Goal: Information Seeking & Learning: Learn about a topic

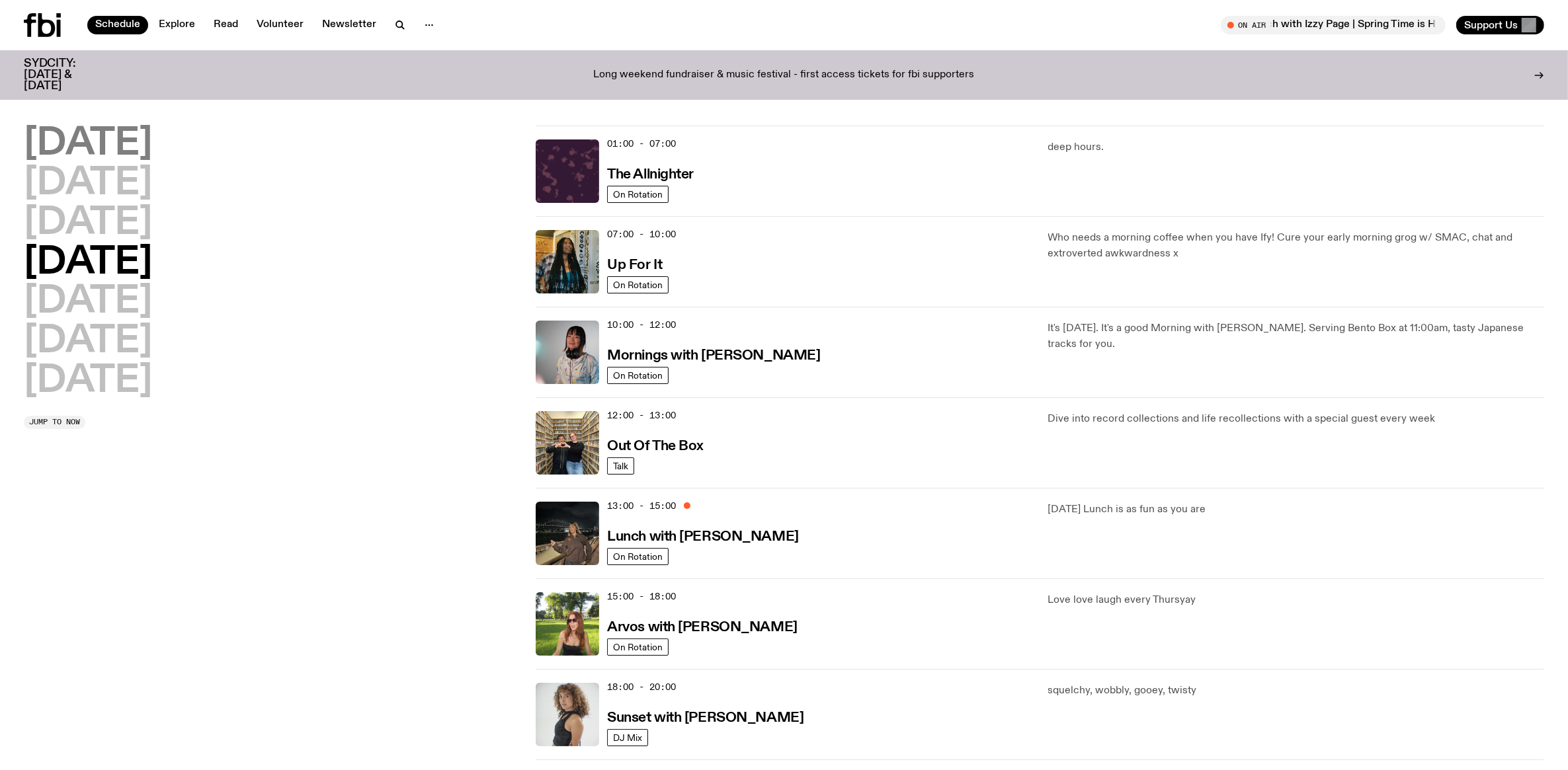
drag, startPoint x: 81, startPoint y: 138, endPoint x: 87, endPoint y: 152, distance: 15.2
click at [81, 131] on h2 "Monday" at bounding box center [88, 144] width 128 height 37
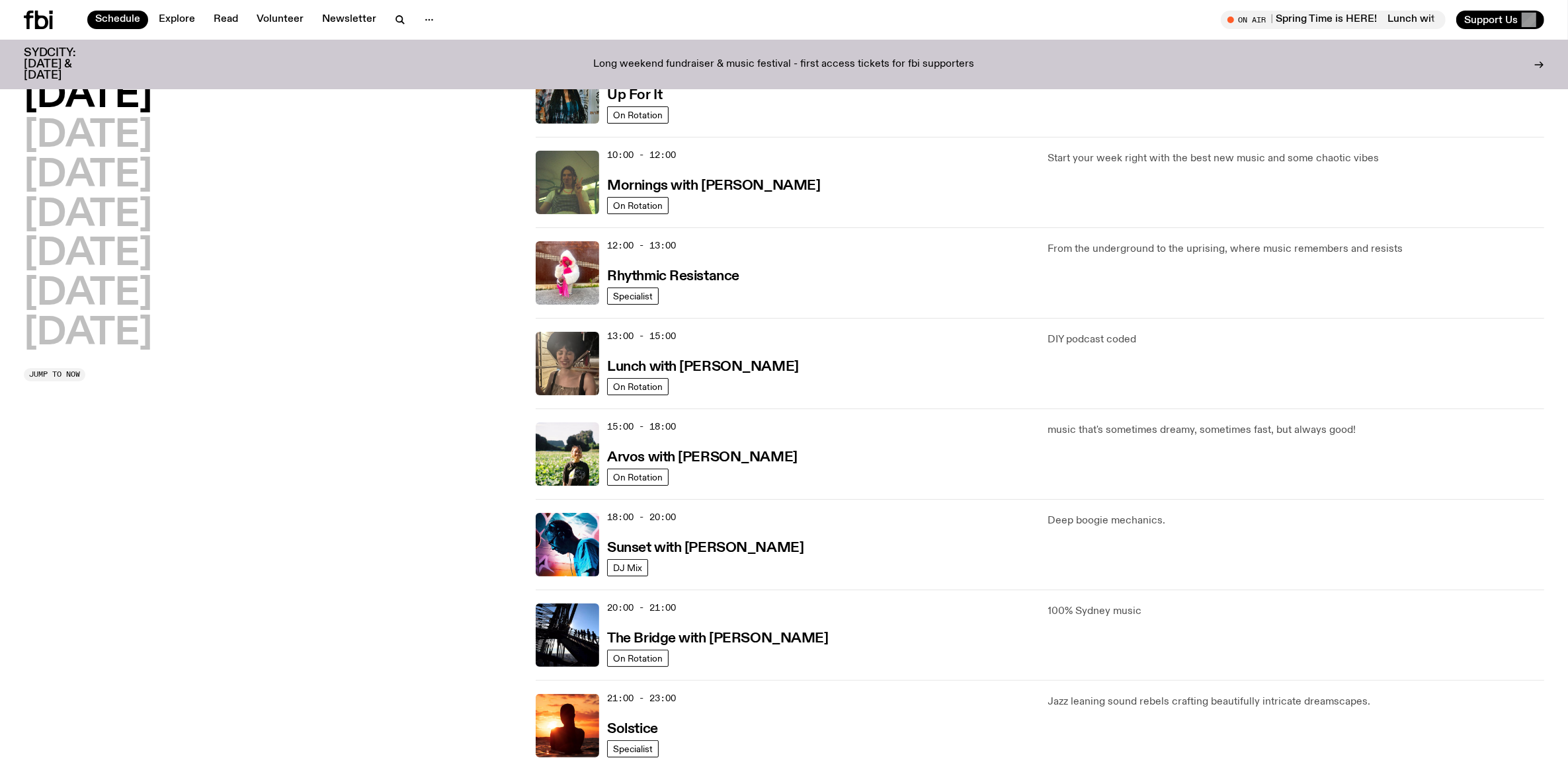
scroll to position [325, 0]
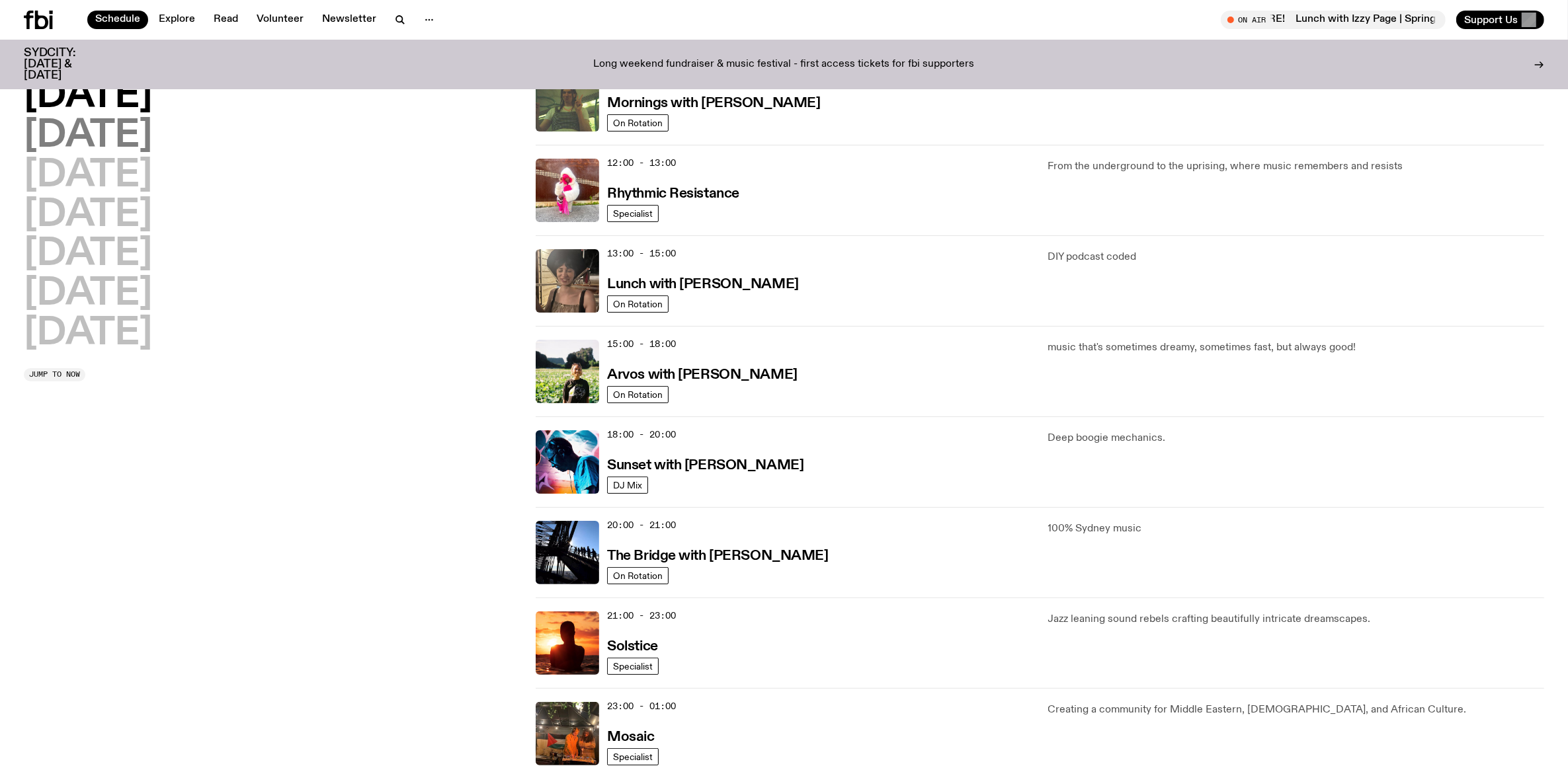
click at [127, 130] on h2 "Tuesday" at bounding box center [88, 136] width 128 height 37
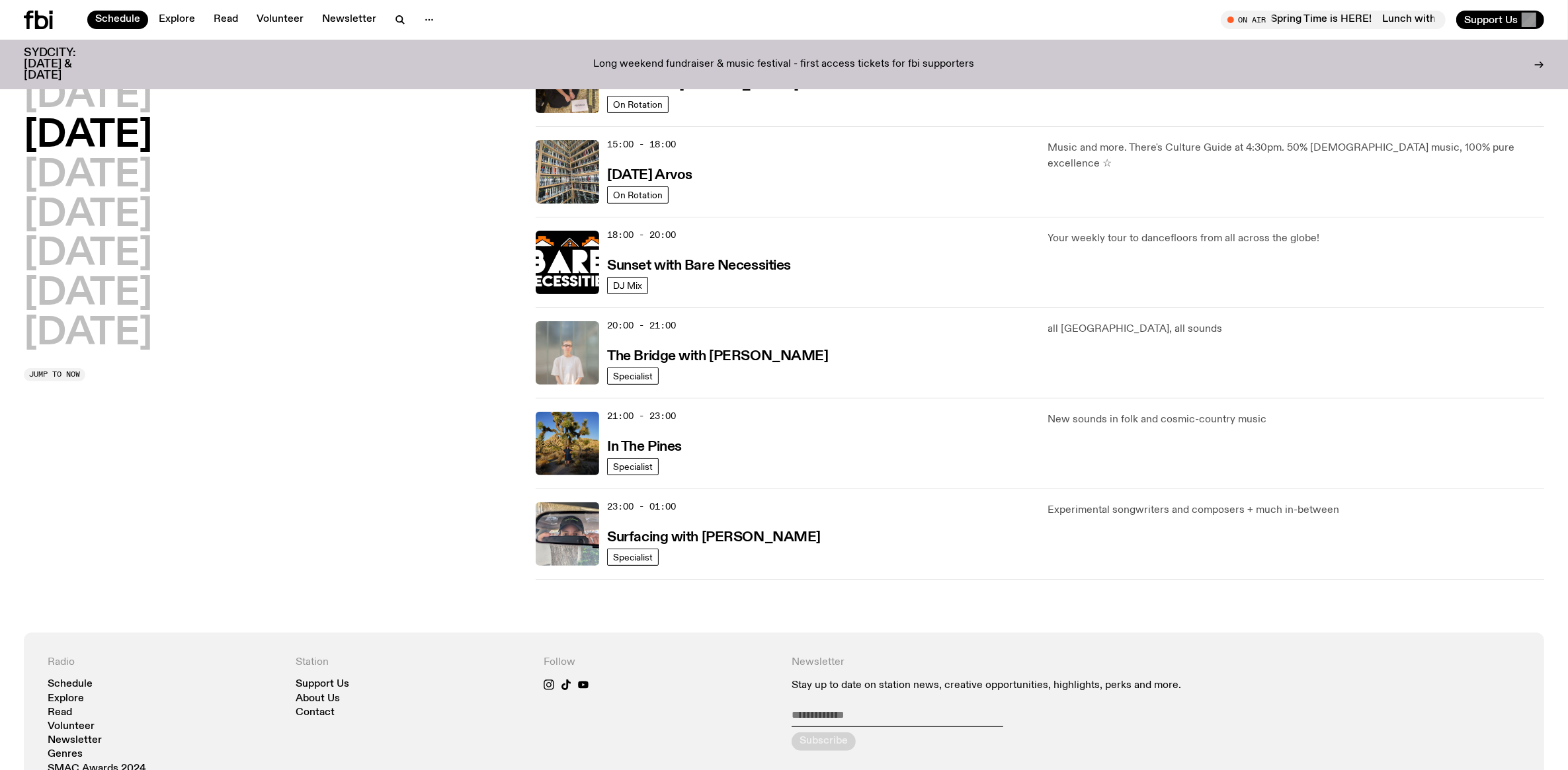
scroll to position [533, 0]
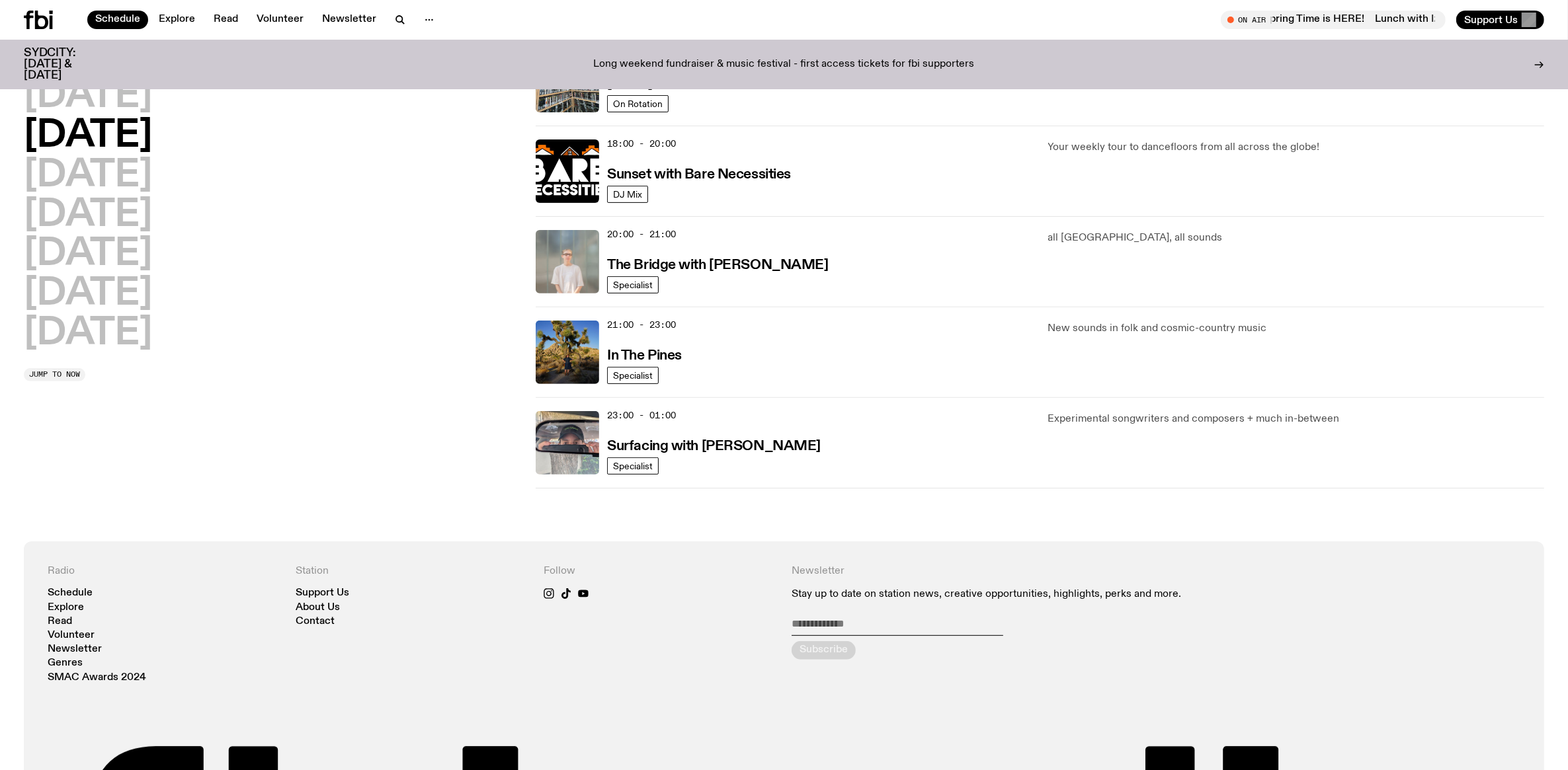
click at [100, 137] on h2 "Tuesday" at bounding box center [88, 136] width 128 height 37
click at [97, 163] on h2 "Wednesday" at bounding box center [88, 176] width 128 height 37
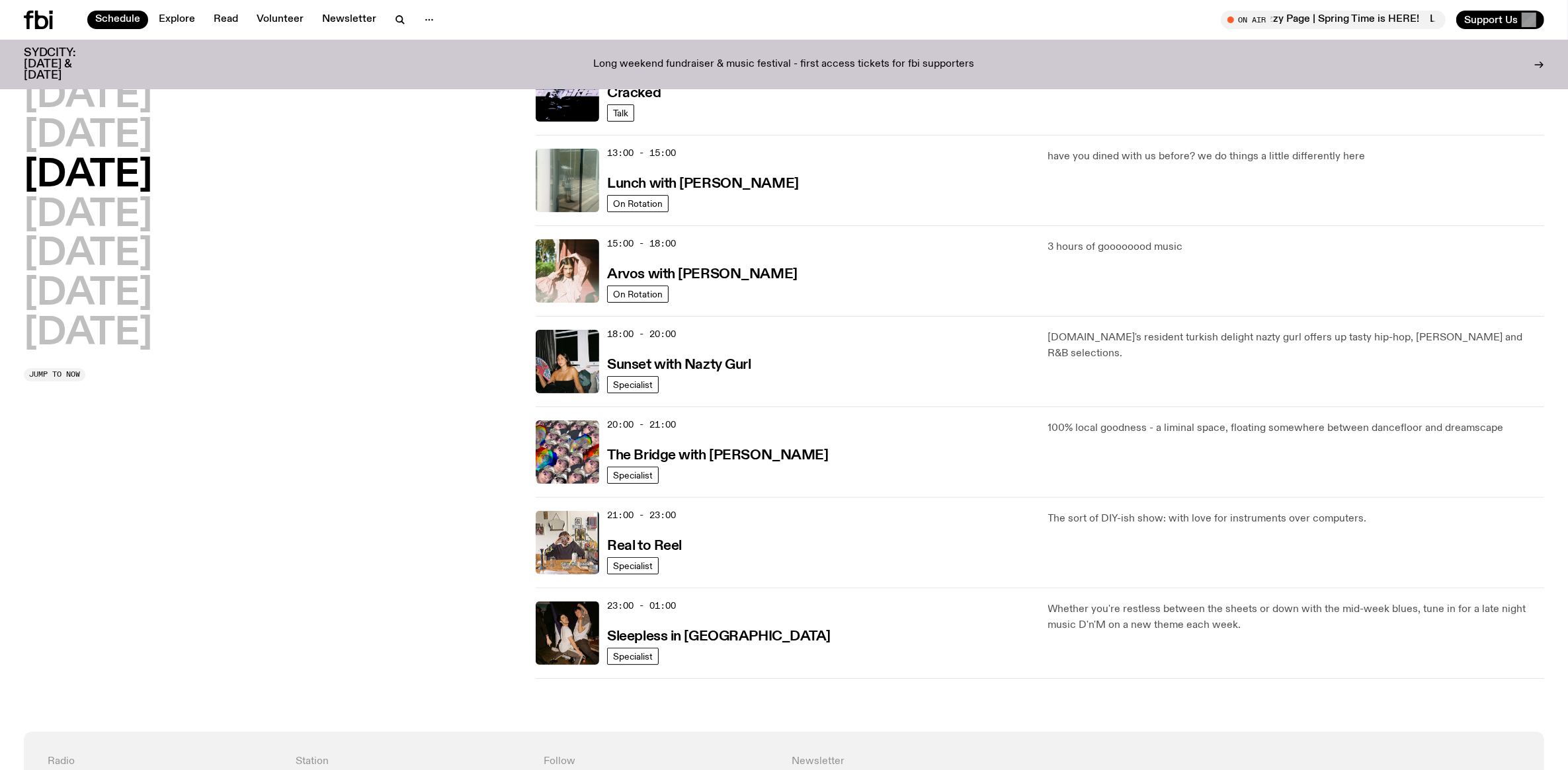
scroll to position [450, 0]
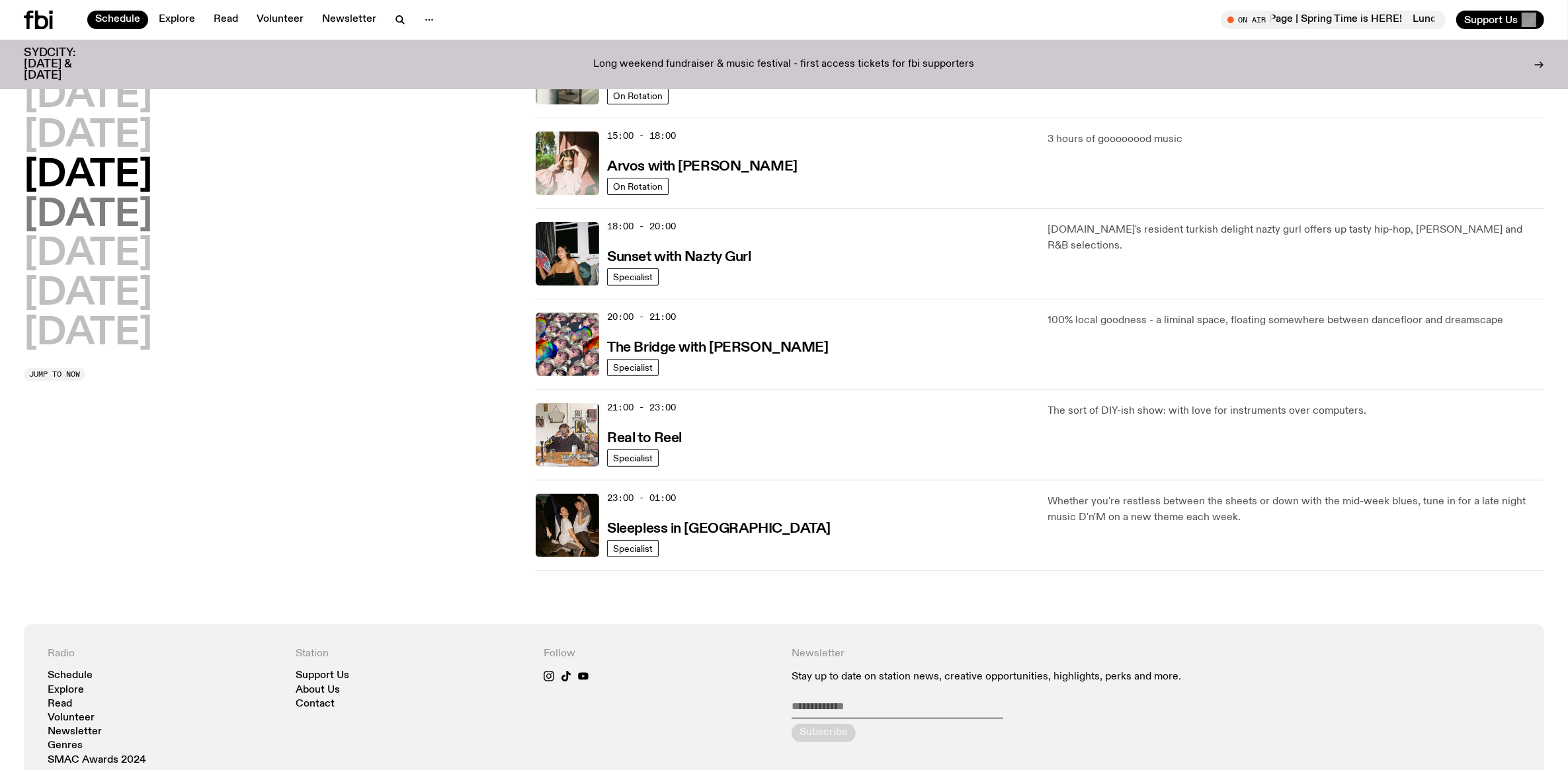
click at [133, 220] on h2 "Thursday" at bounding box center [88, 215] width 128 height 37
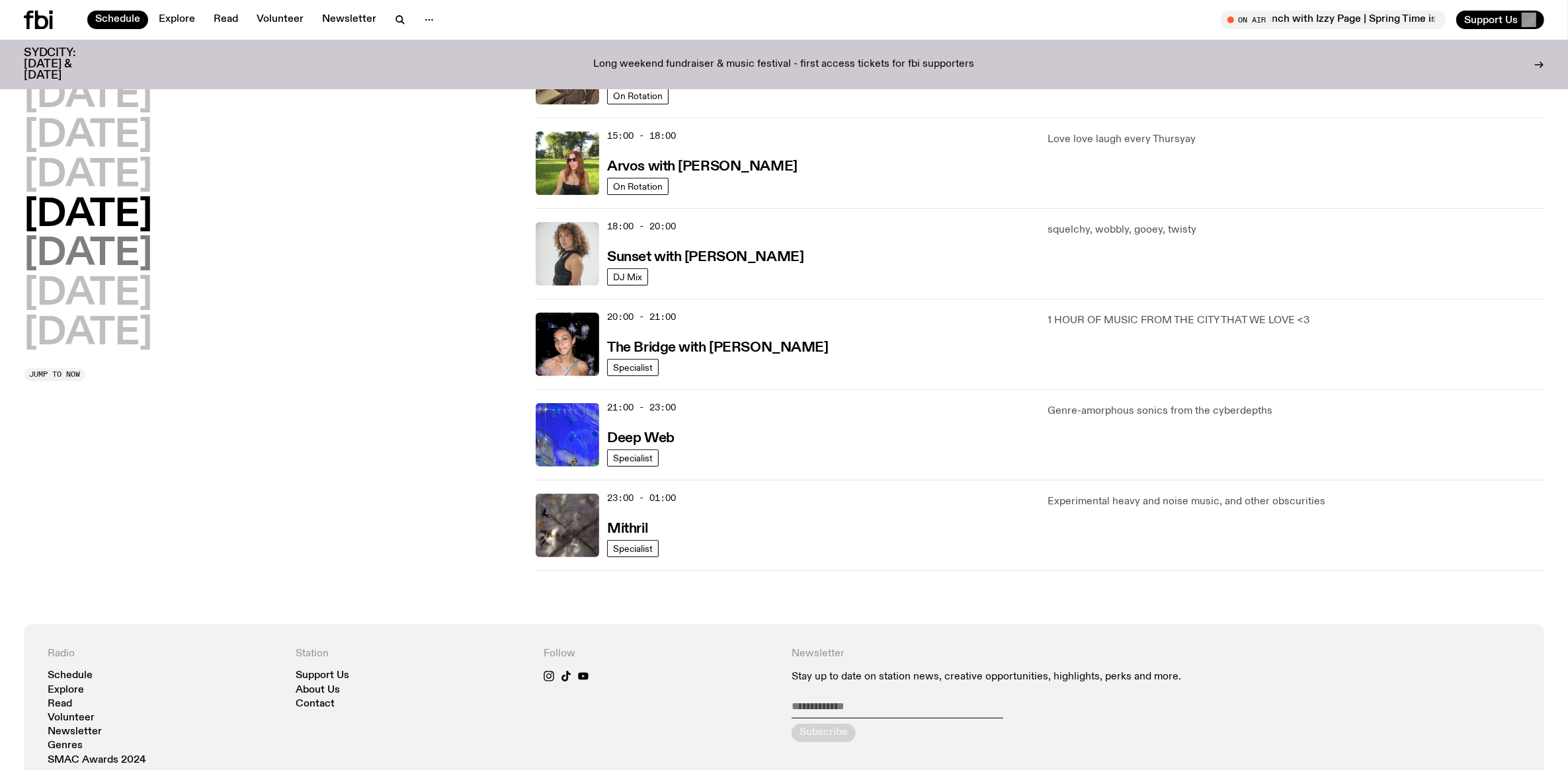
click at [114, 246] on h2 "Friday" at bounding box center [88, 254] width 128 height 37
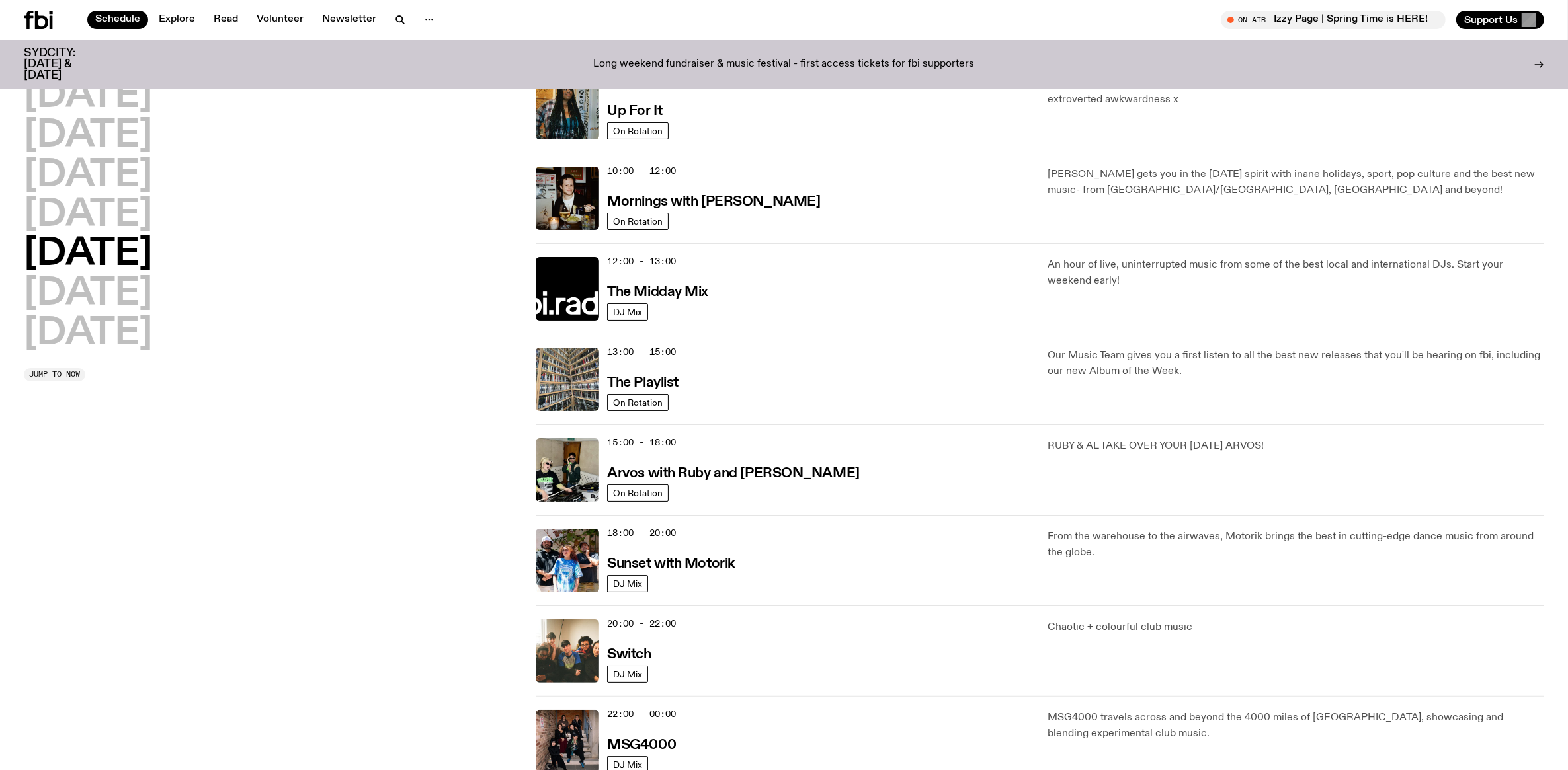
scroll to position [285, 0]
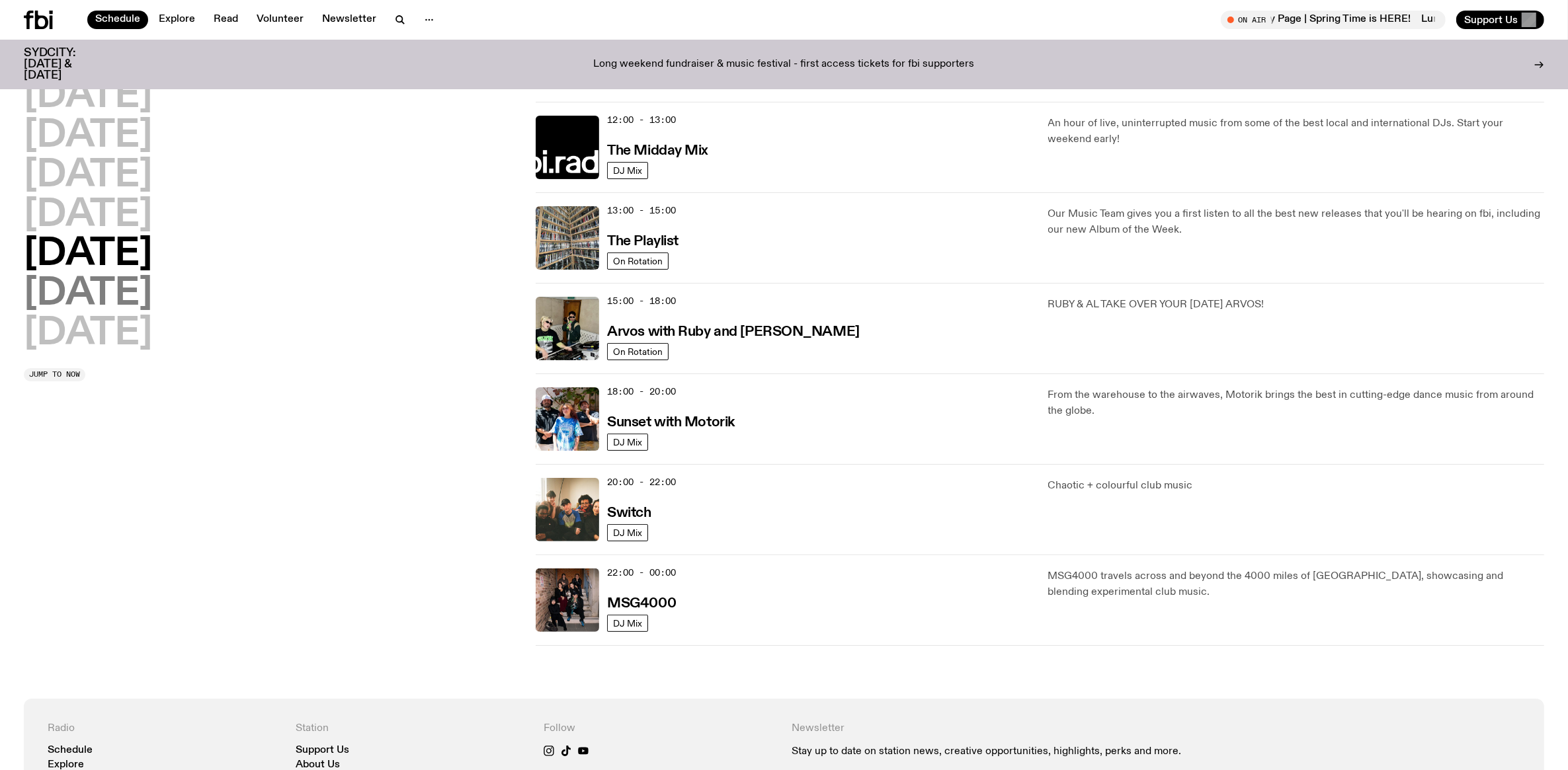
click at [52, 296] on h2 "Saturday" at bounding box center [88, 294] width 128 height 37
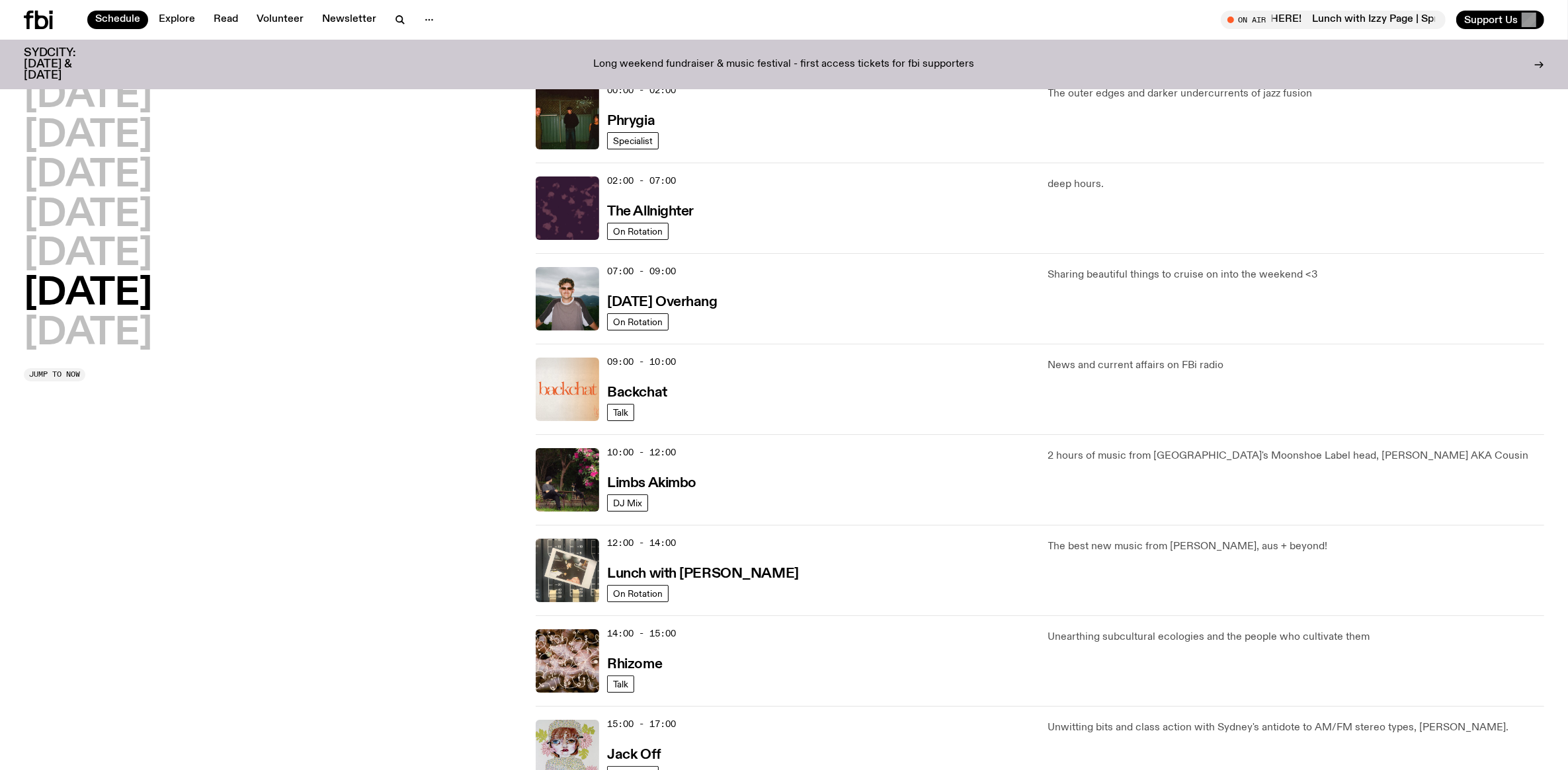
scroll to position [37, 0]
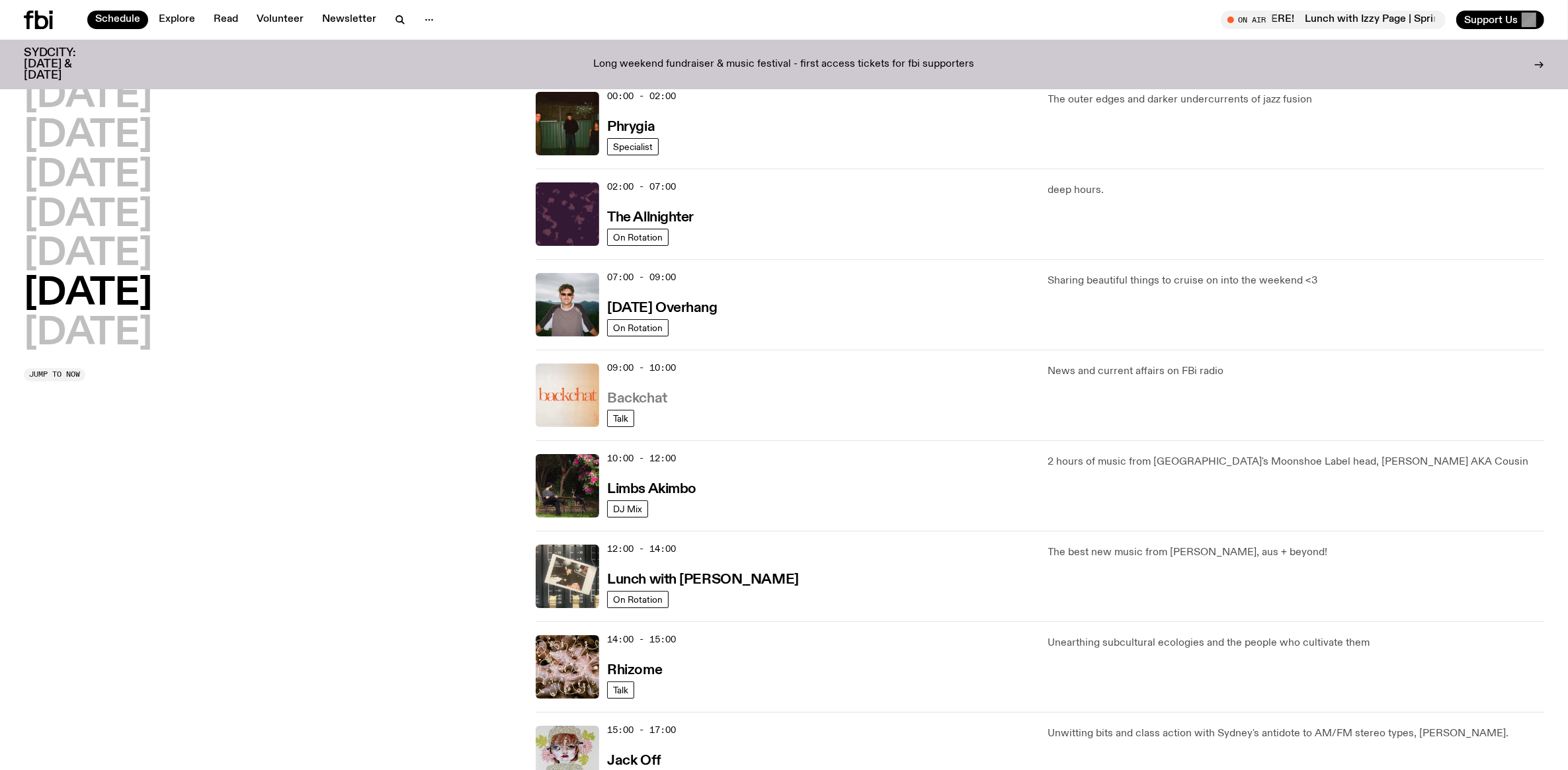
click at [617, 392] on h3 "Backchat" at bounding box center [637, 398] width 60 height 14
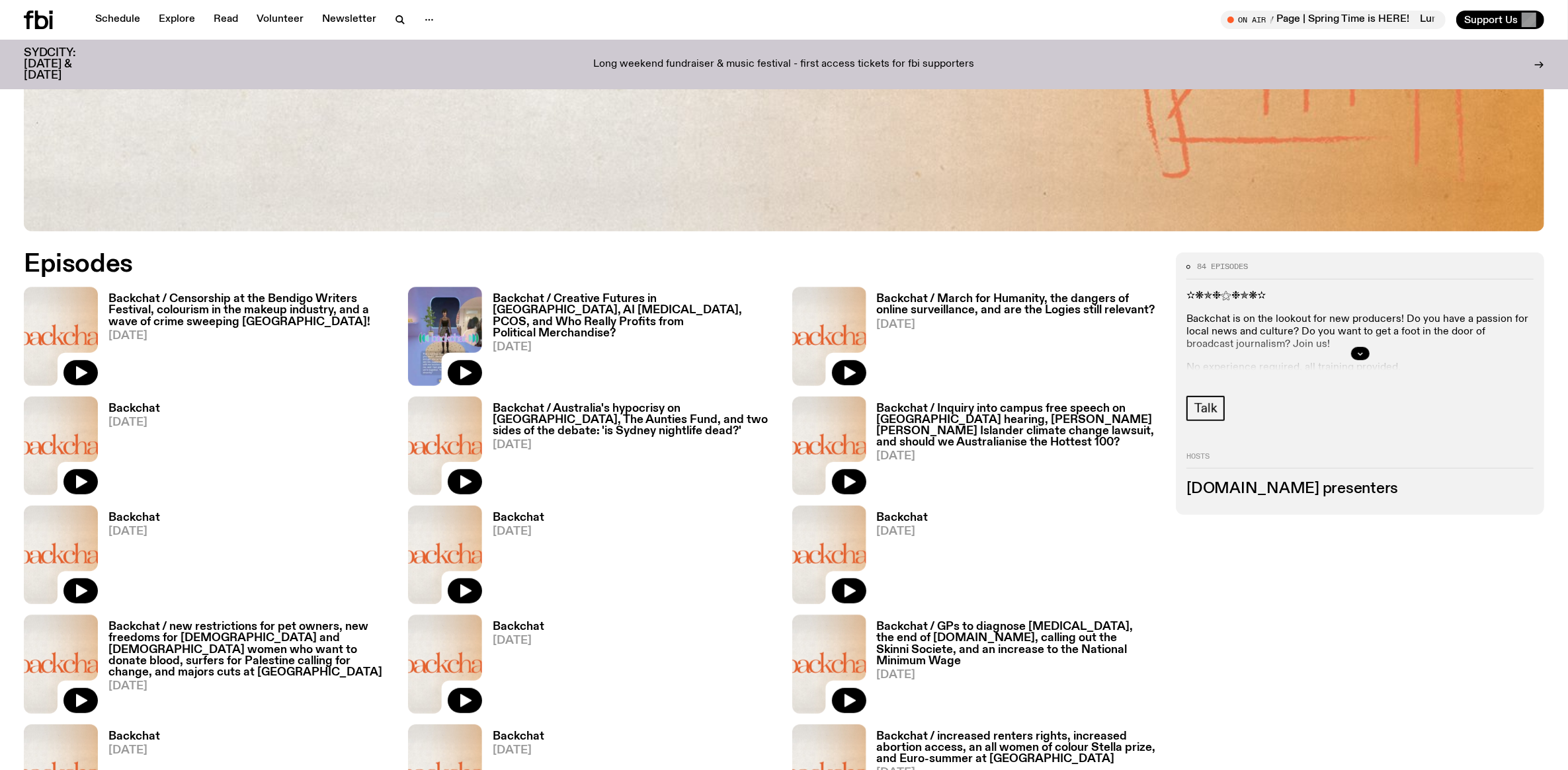
scroll to position [816, 0]
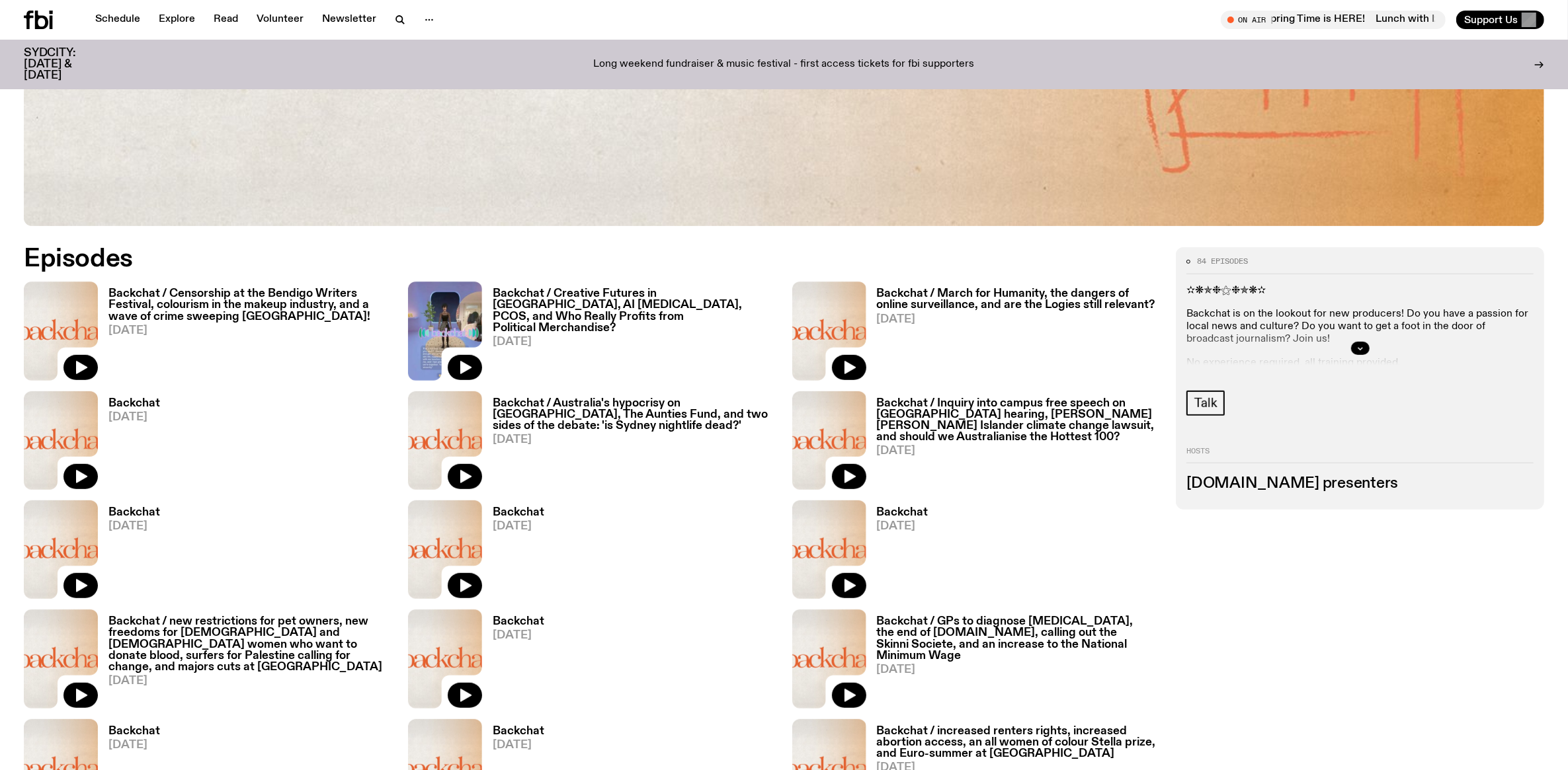
click at [1350, 341] on div at bounding box center [1360, 348] width 347 height 42
click at [1367, 345] on button "button" at bounding box center [1360, 348] width 18 height 14
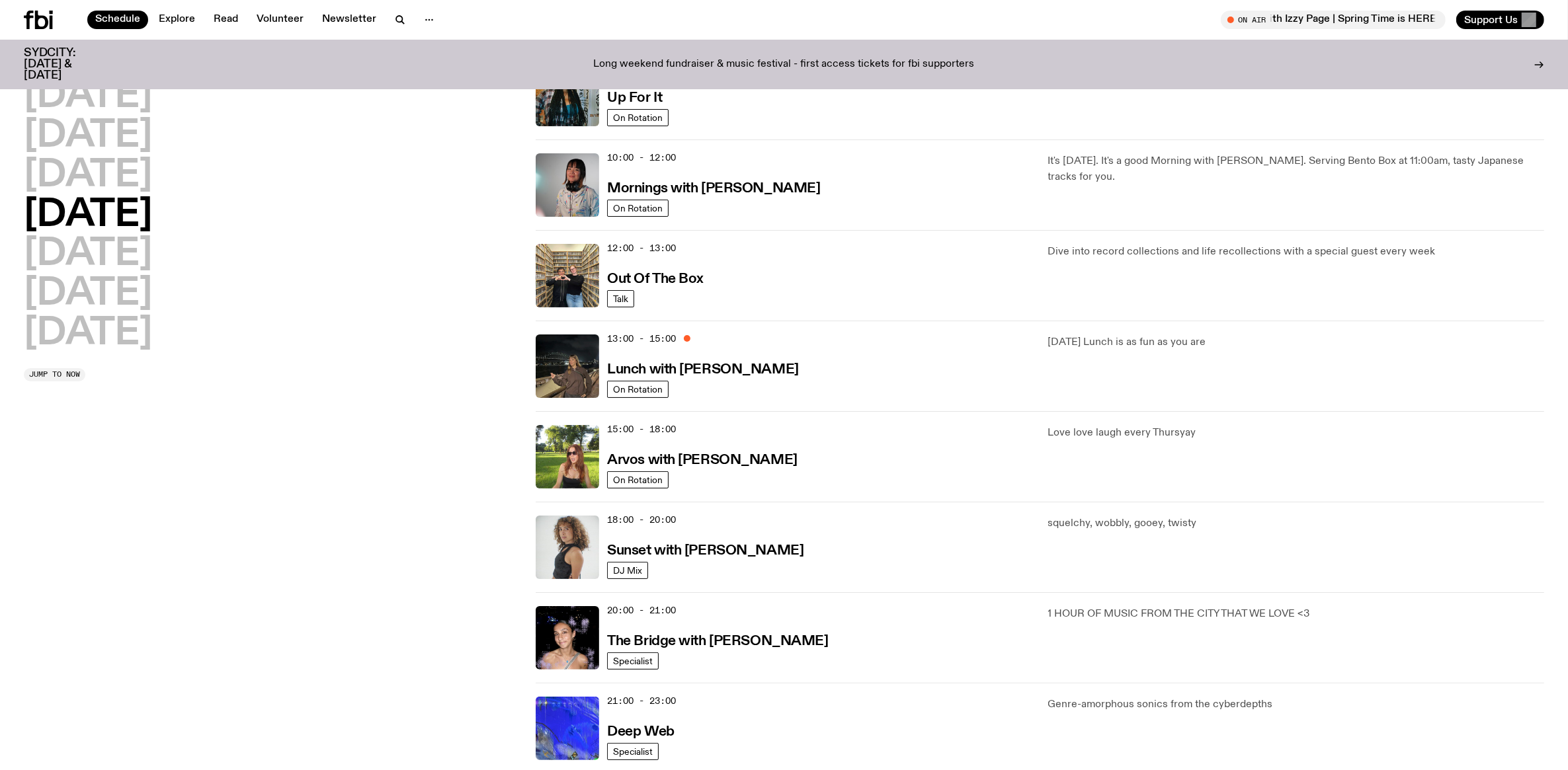
scroll to position [37, 0]
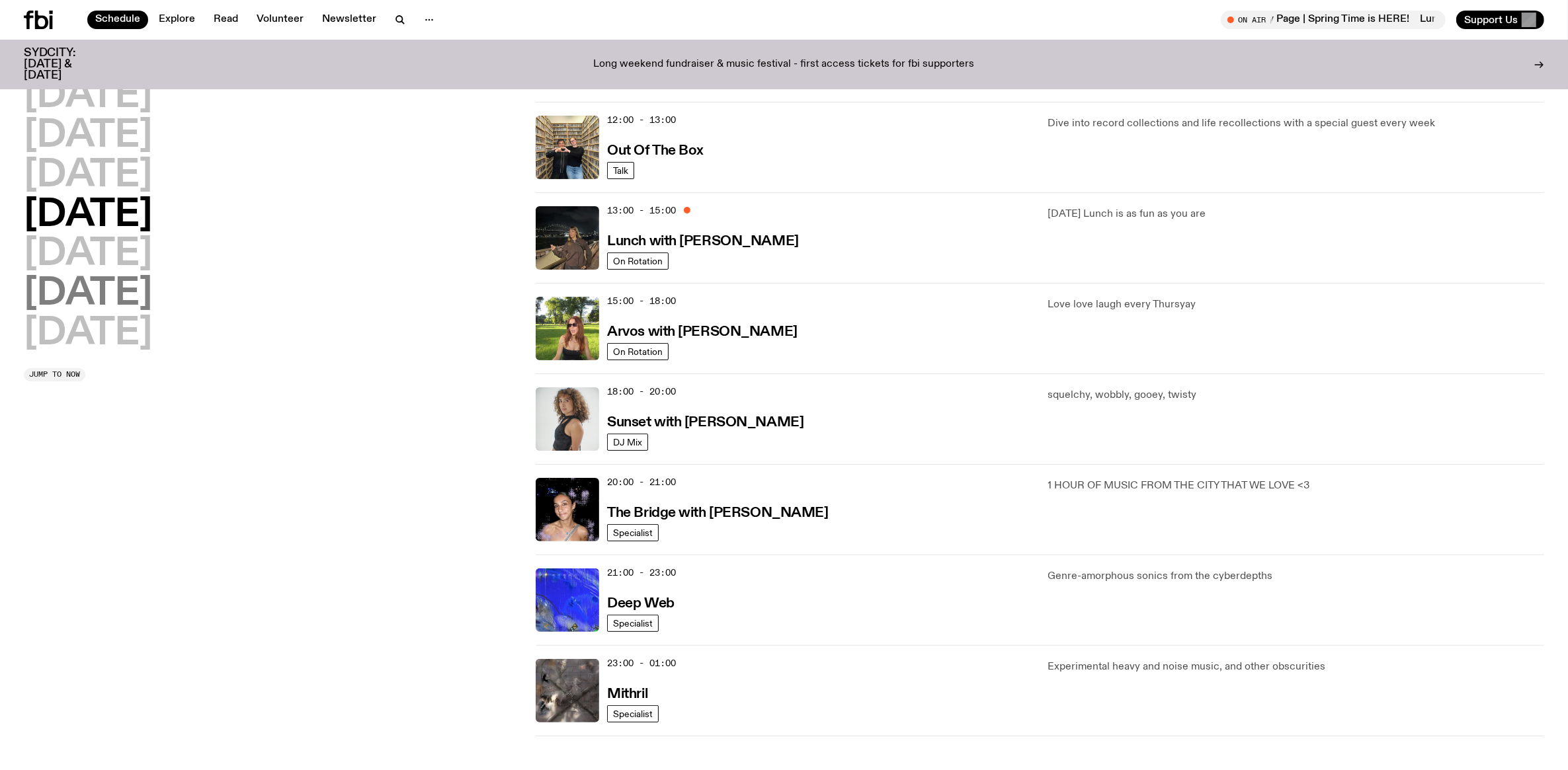
click at [84, 303] on h2 "Saturday" at bounding box center [88, 294] width 128 height 37
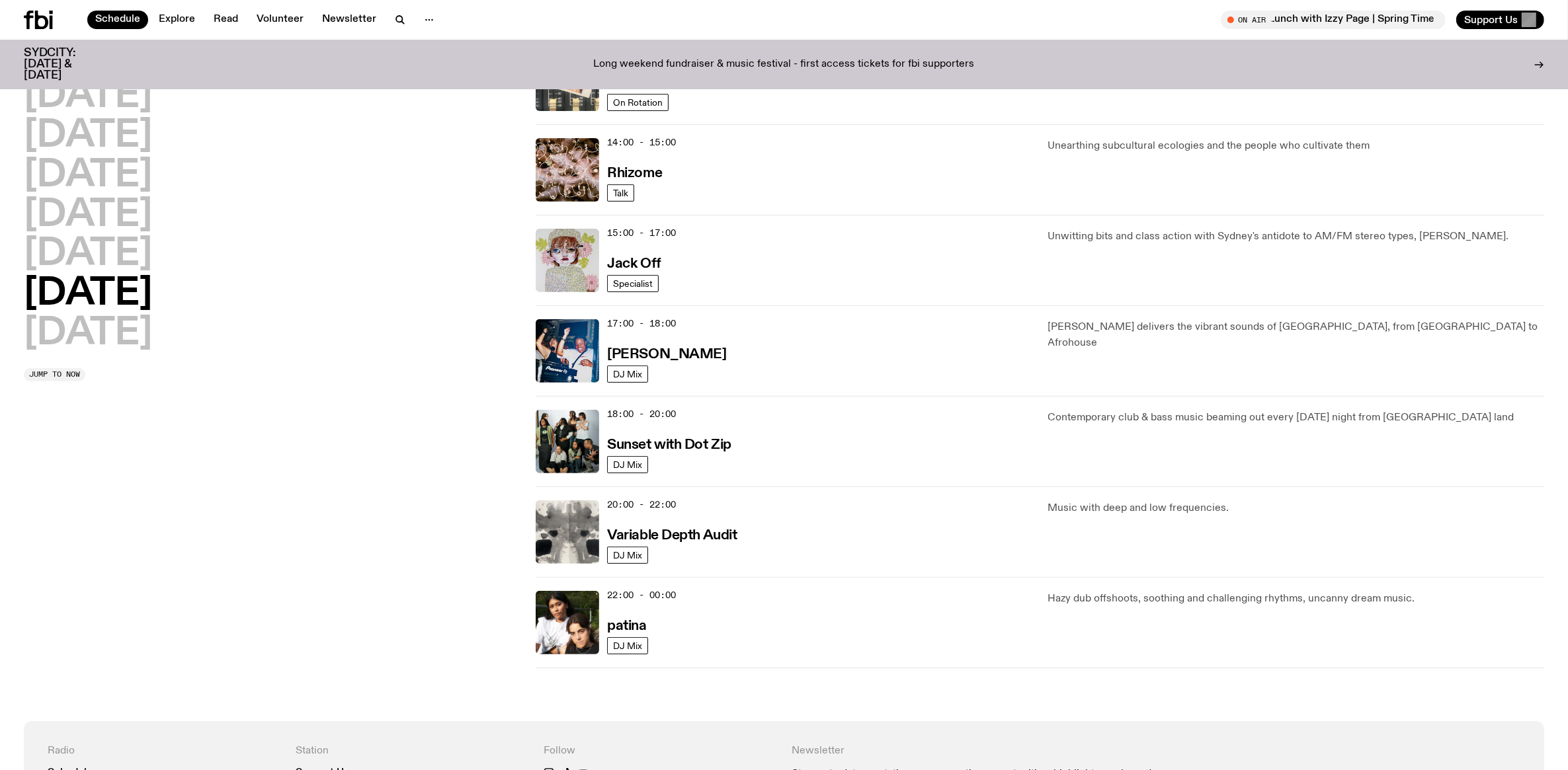
scroll to position [616, 0]
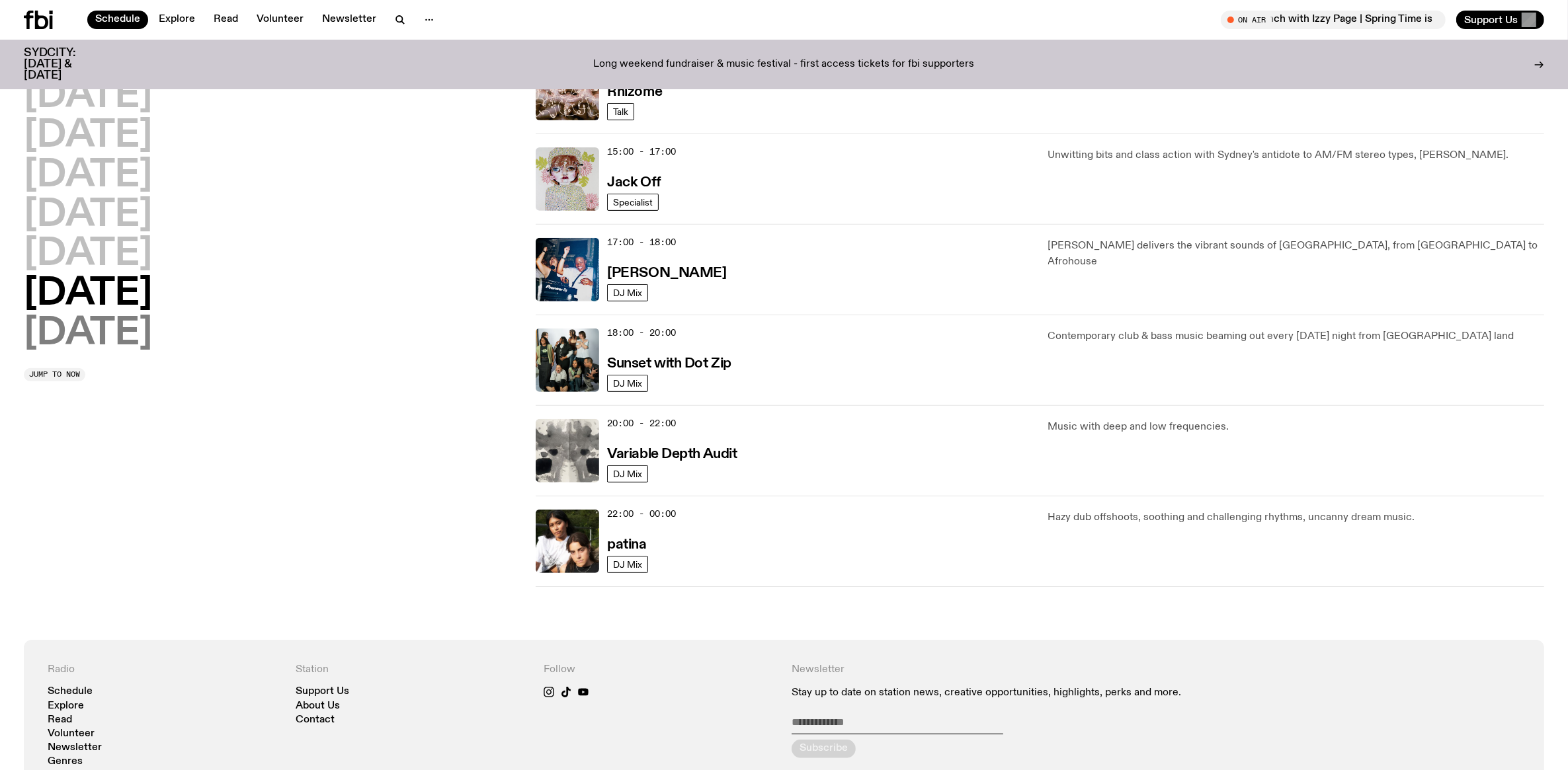
click at [141, 348] on h2 "Sunday" at bounding box center [88, 334] width 128 height 37
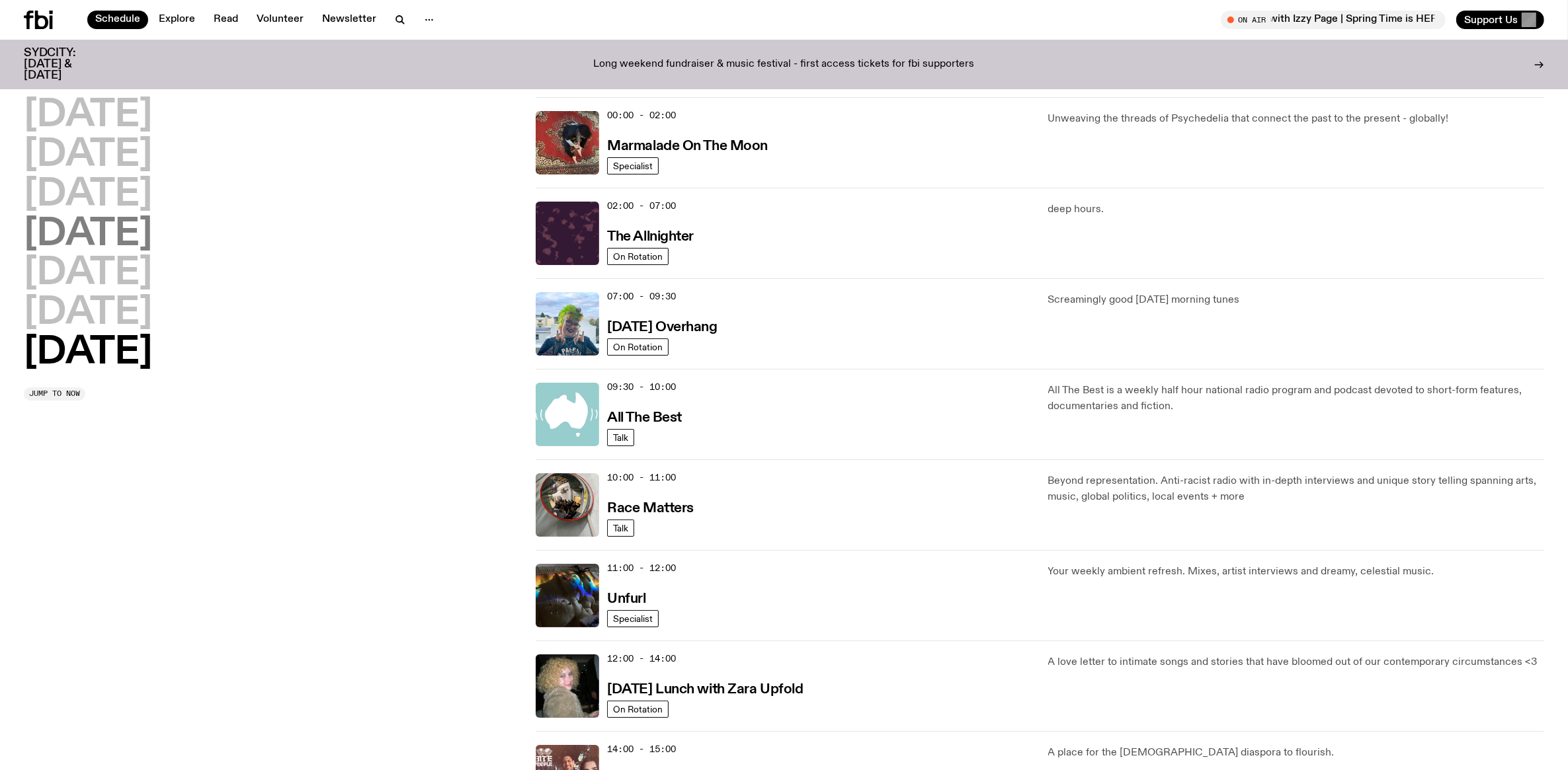
scroll to position [0, 0]
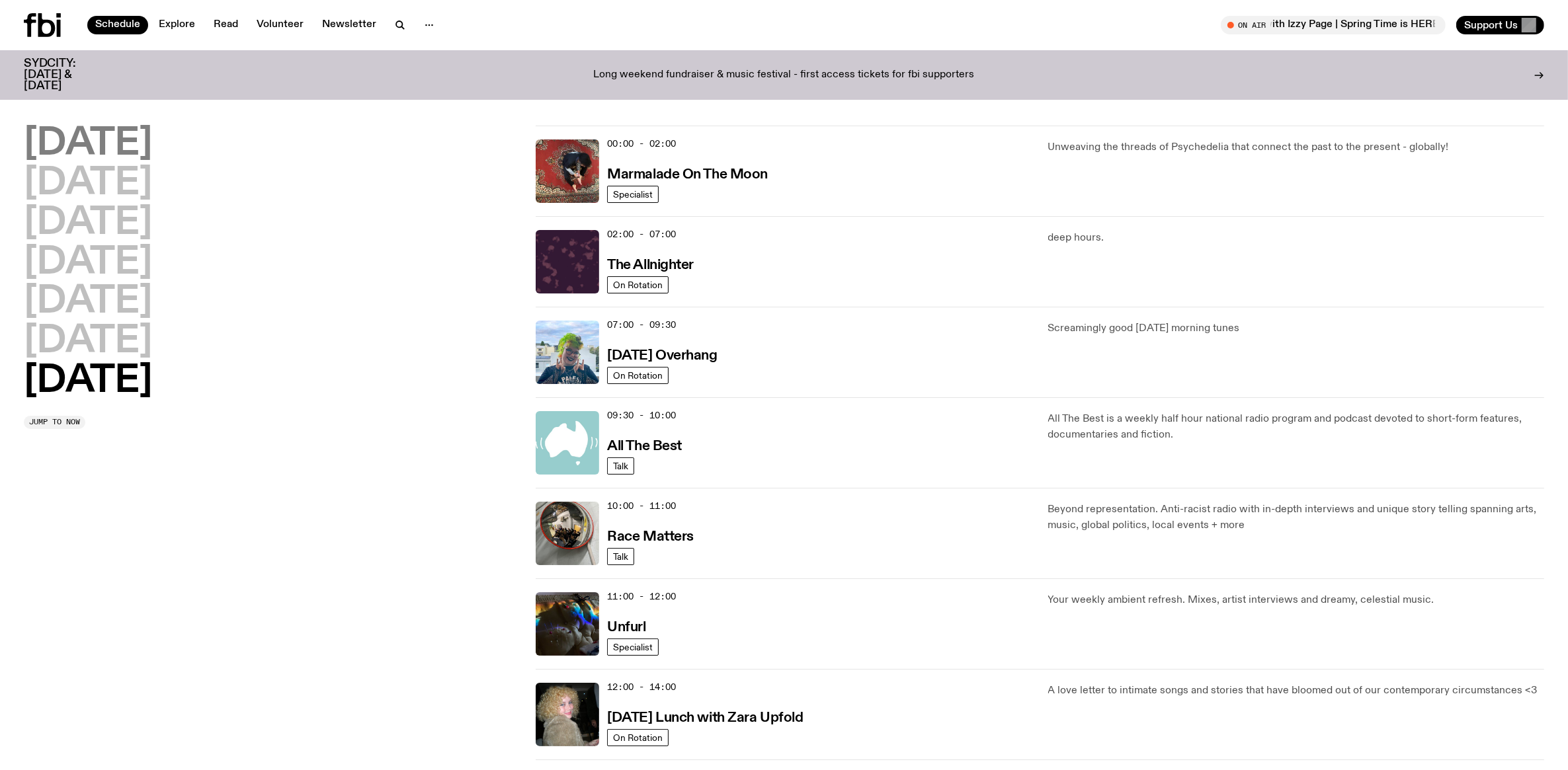
click at [90, 142] on h2 "Monday" at bounding box center [88, 144] width 128 height 37
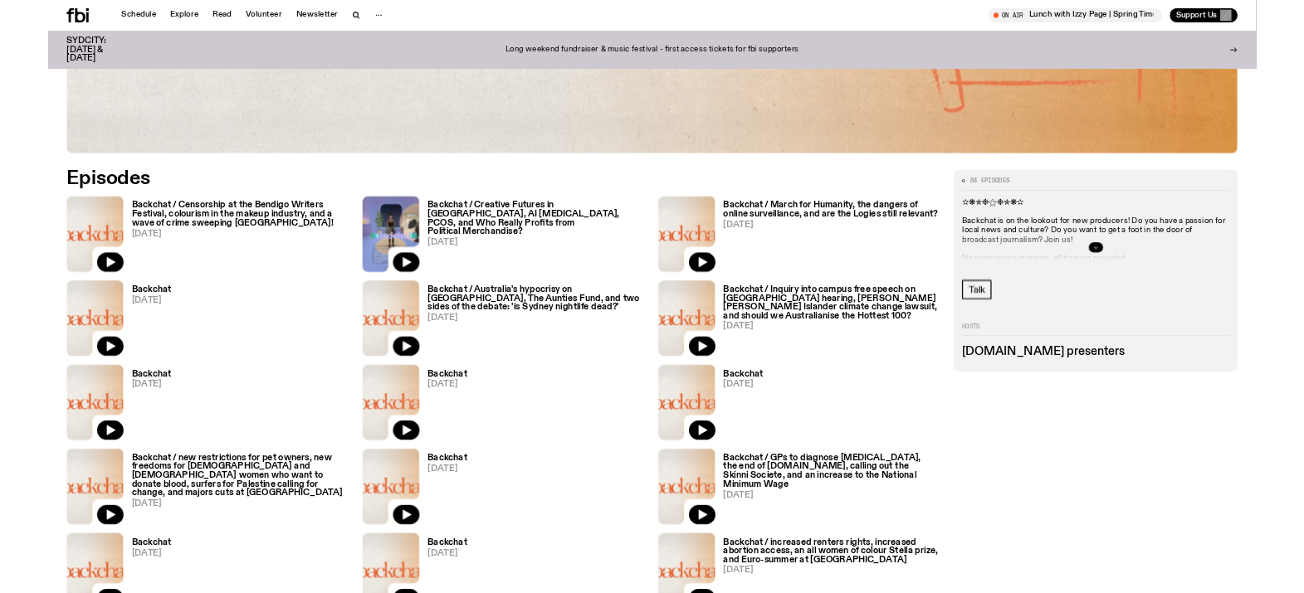
scroll to position [1059, 0]
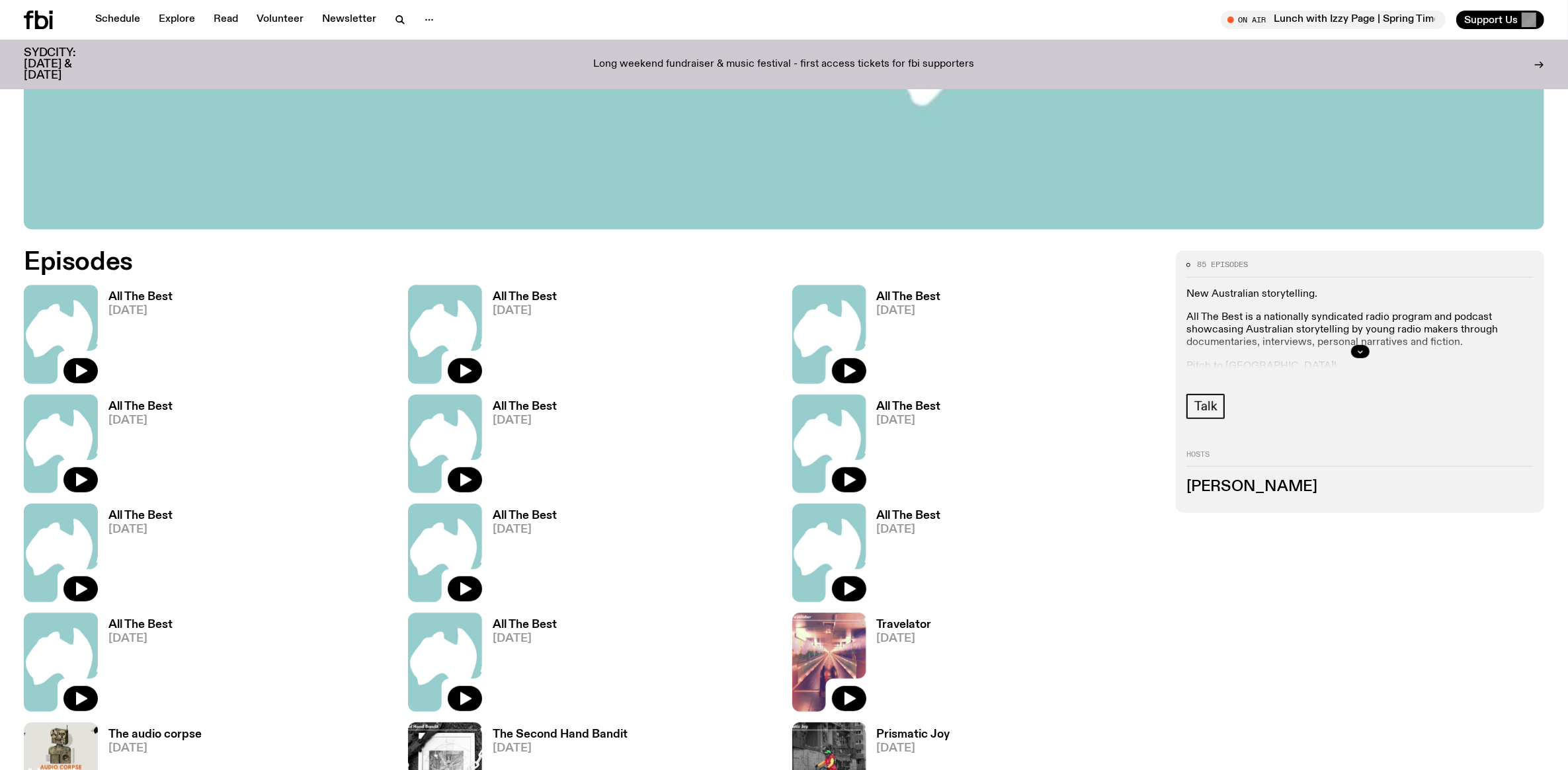
scroll to position [901, 0]
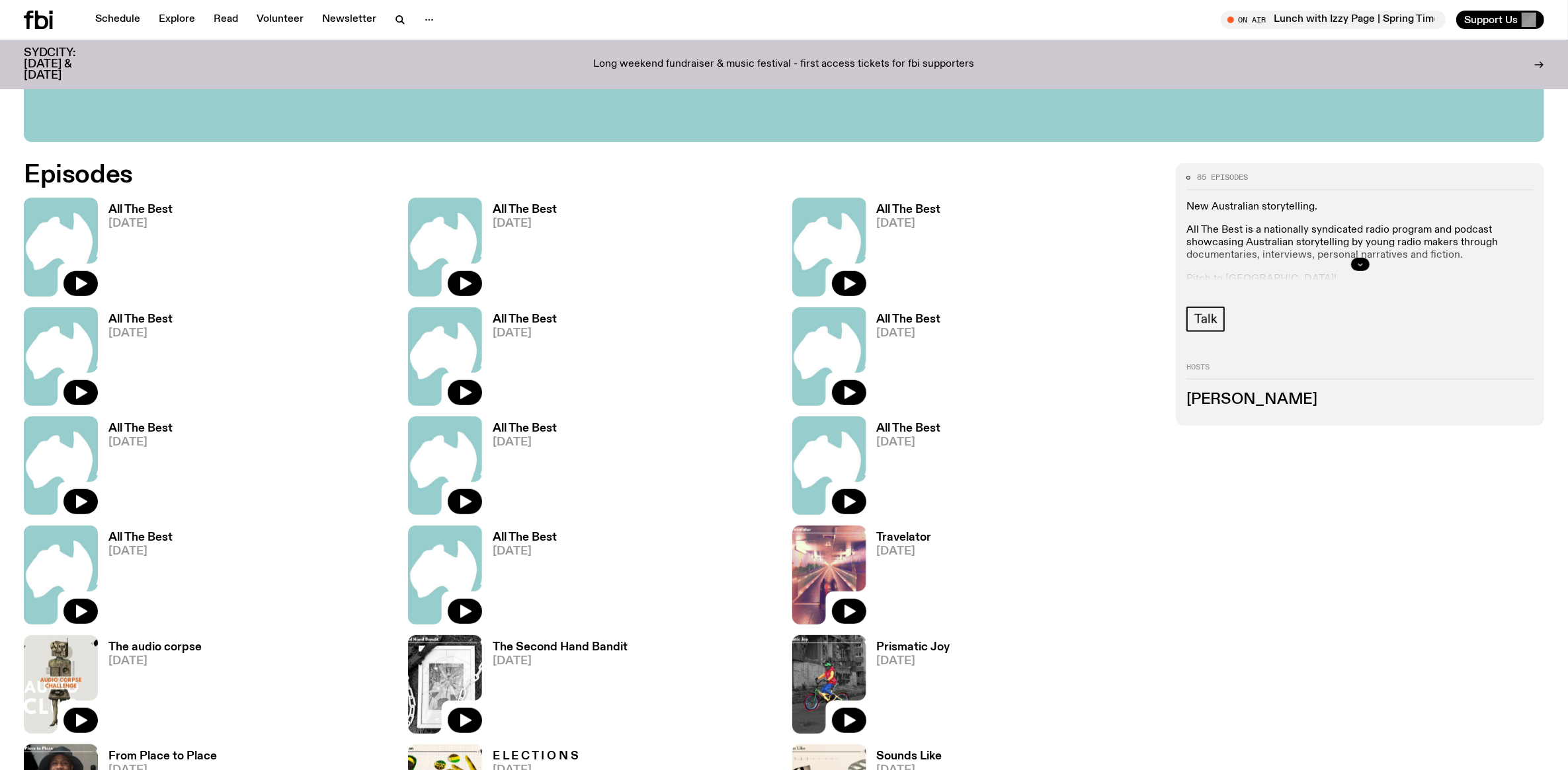
click at [1360, 263] on icon "button" at bounding box center [1360, 264] width 8 height 8
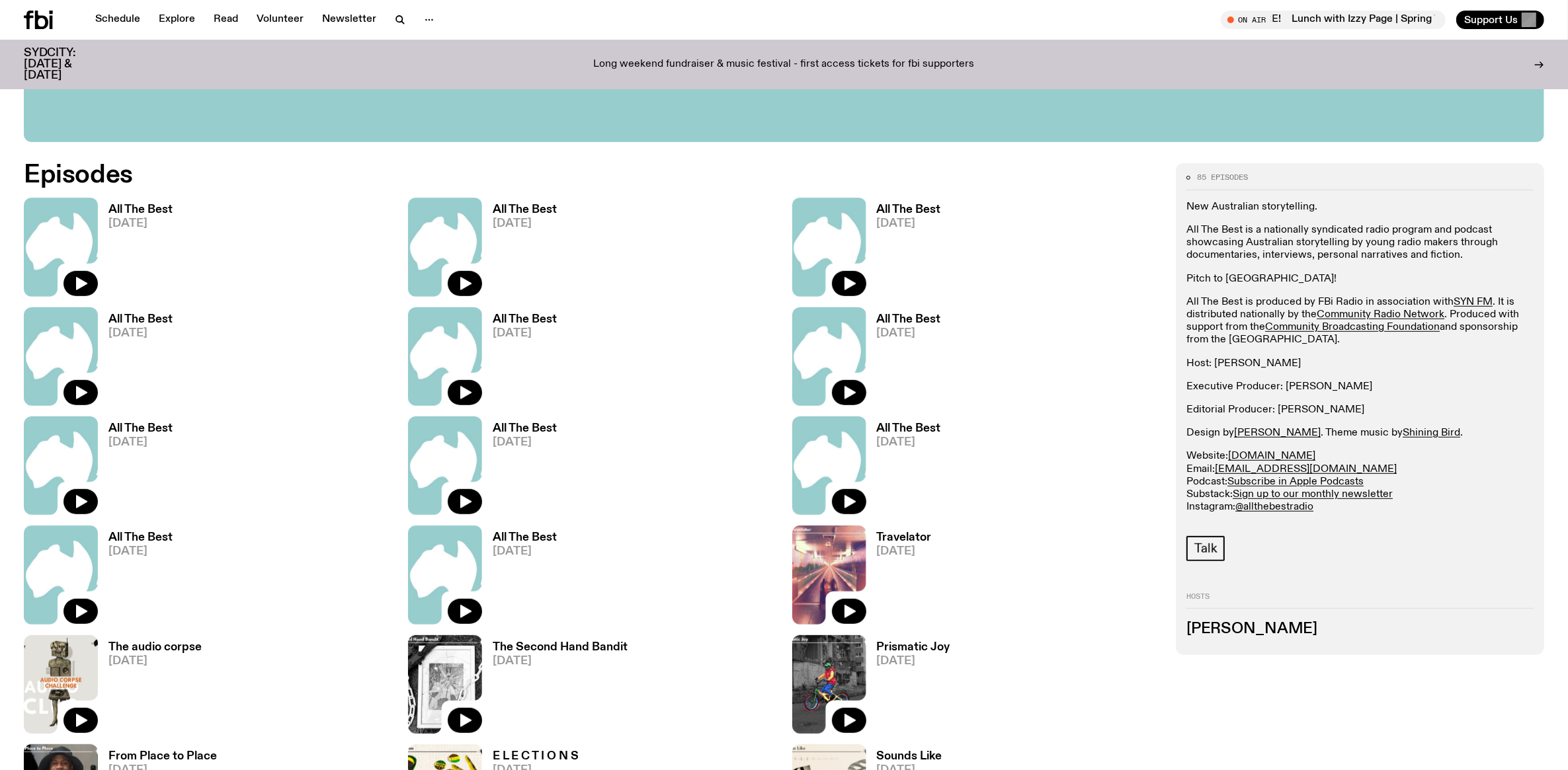
click at [1222, 284] on p "Pitch to [GEOGRAPHIC_DATA]!" at bounding box center [1360, 279] width 347 height 13
click at [1222, 278] on link "Pitch to [GEOGRAPHIC_DATA]!" at bounding box center [1261, 279] width 150 height 10
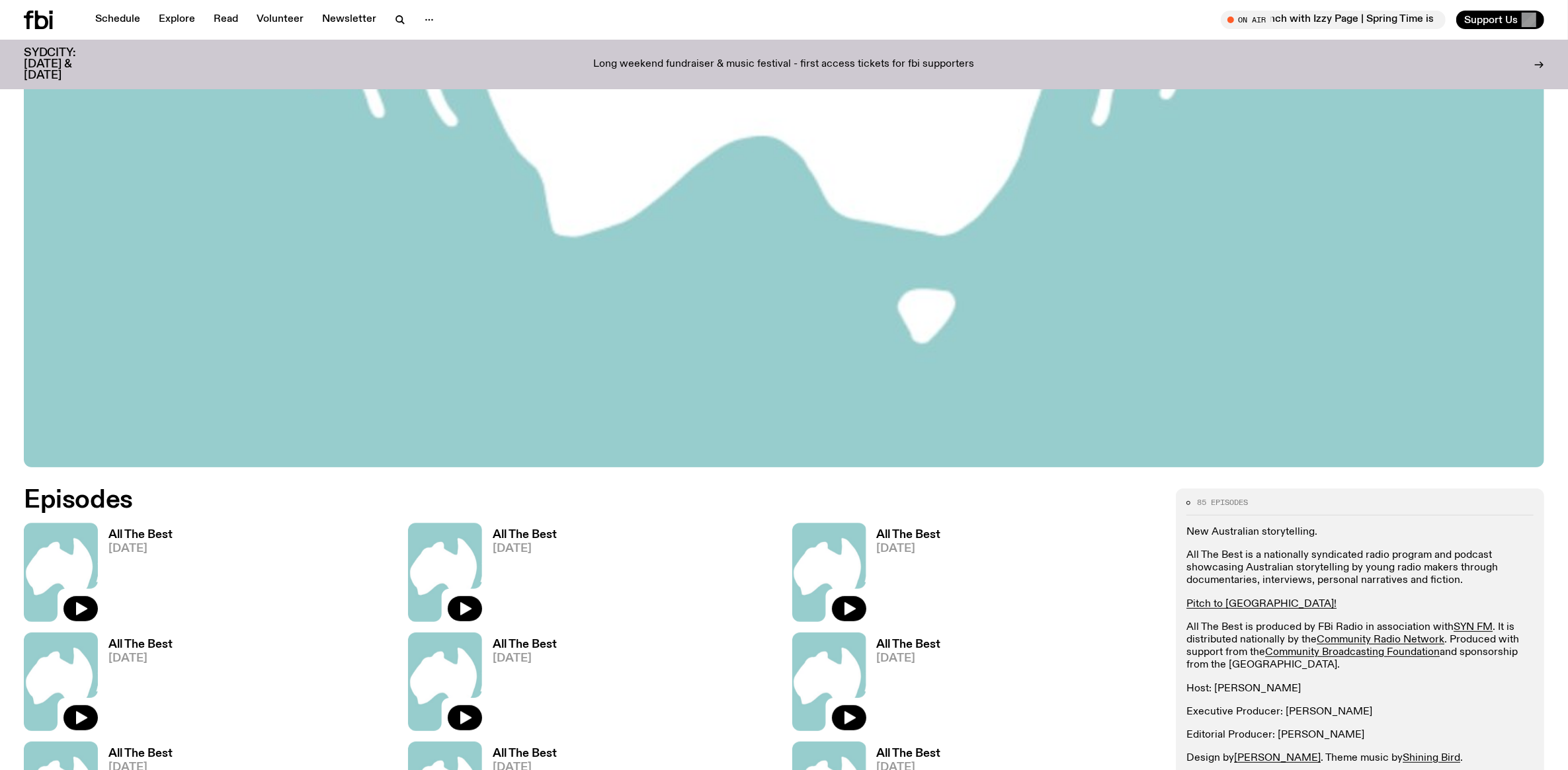
scroll to position [569, 0]
